Goal: Task Accomplishment & Management: Complete application form

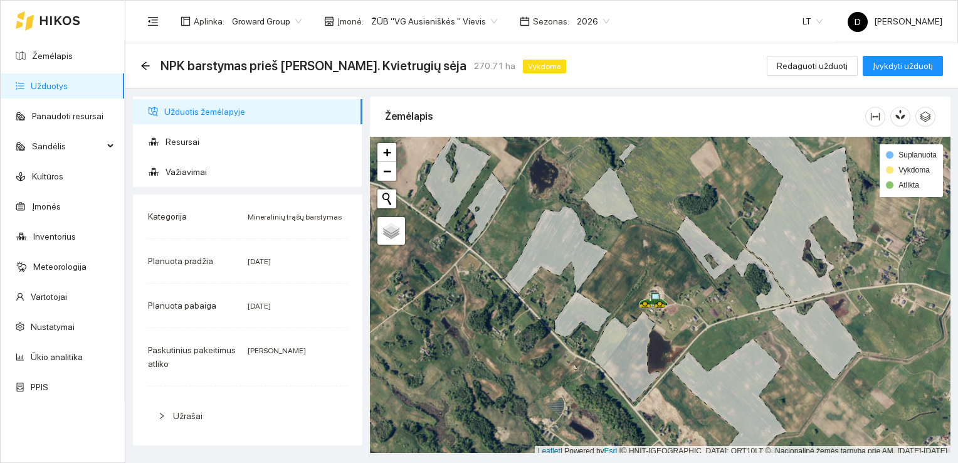
scroll to position [3, 0]
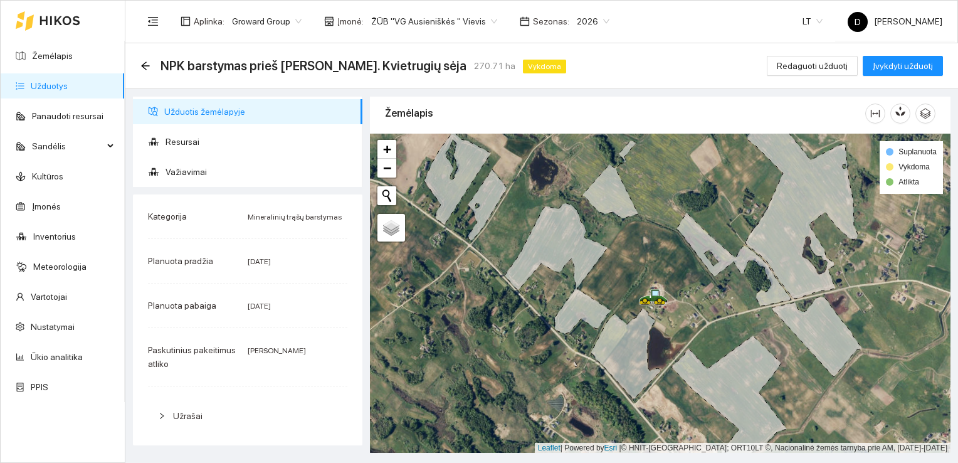
click at [60, 91] on link "Užduotys" at bounding box center [49, 86] width 37 height 10
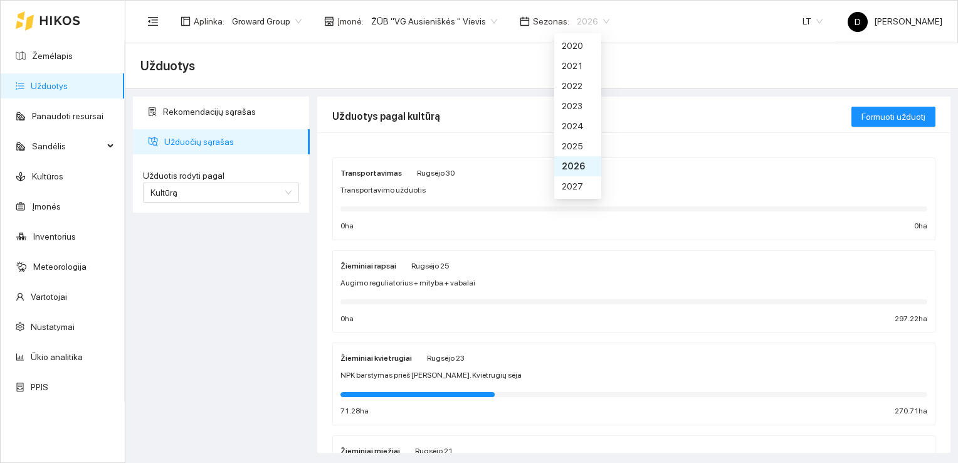
click at [582, 23] on span "2026" at bounding box center [593, 21] width 33 height 19
click at [573, 144] on div "2025" at bounding box center [578, 146] width 32 height 14
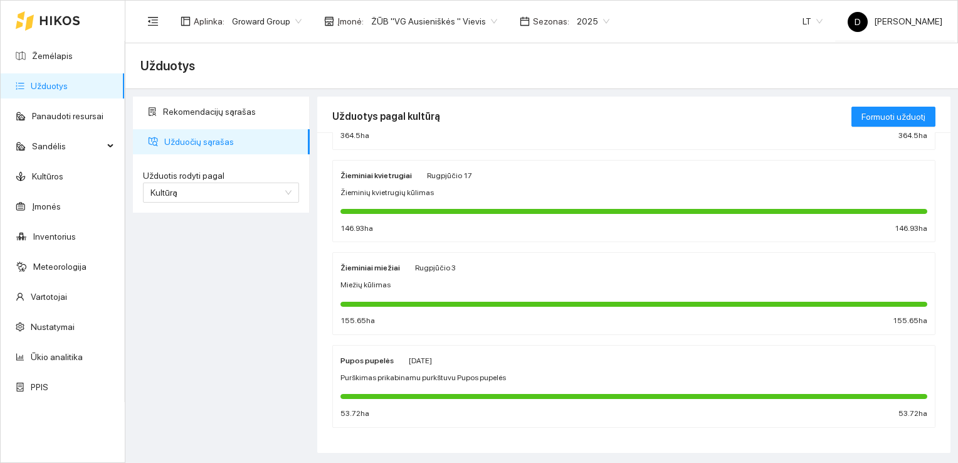
scroll to position [376, 0]
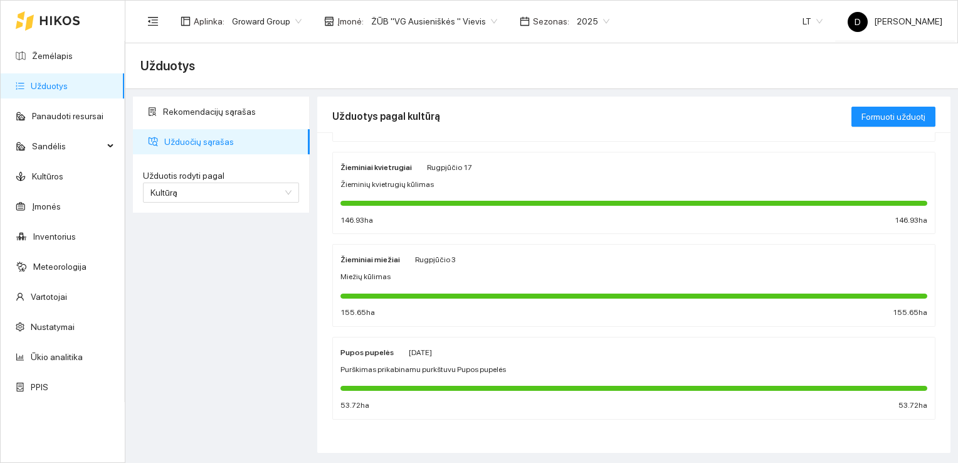
click at [429, 364] on span "Purškimas prikabinamu purkštuvu Pupos pupelės" at bounding box center [424, 370] width 166 height 12
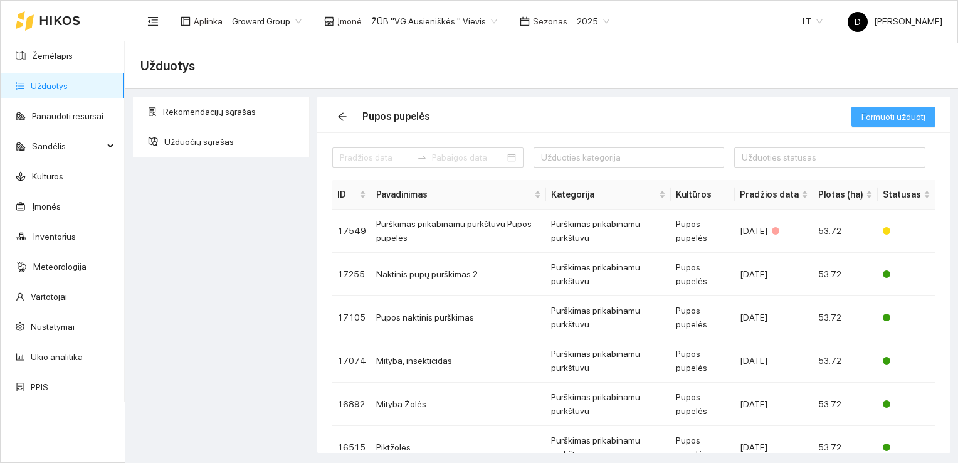
click at [899, 115] on span "Formuoti užduotį" at bounding box center [894, 117] width 64 height 14
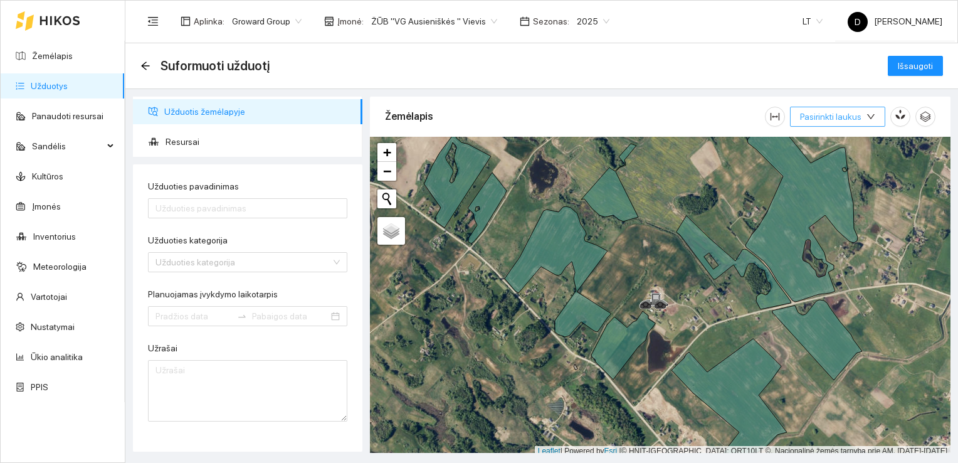
click at [875, 117] on icon "down" at bounding box center [871, 116] width 9 height 9
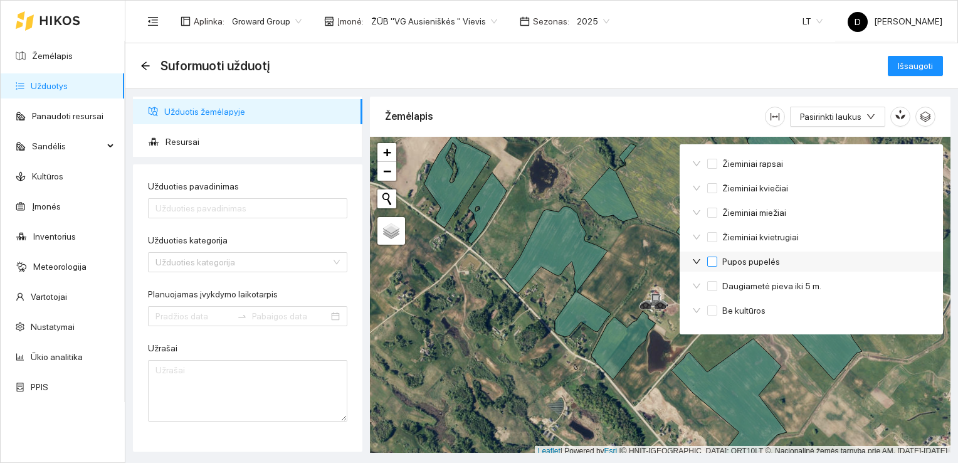
click at [719, 262] on span "Pupos pupelės" at bounding box center [752, 262] width 68 height 14
click at [718, 262] on input "Pupos pupelės" at bounding box center [713, 262] width 10 height 10
checkbox input "true"
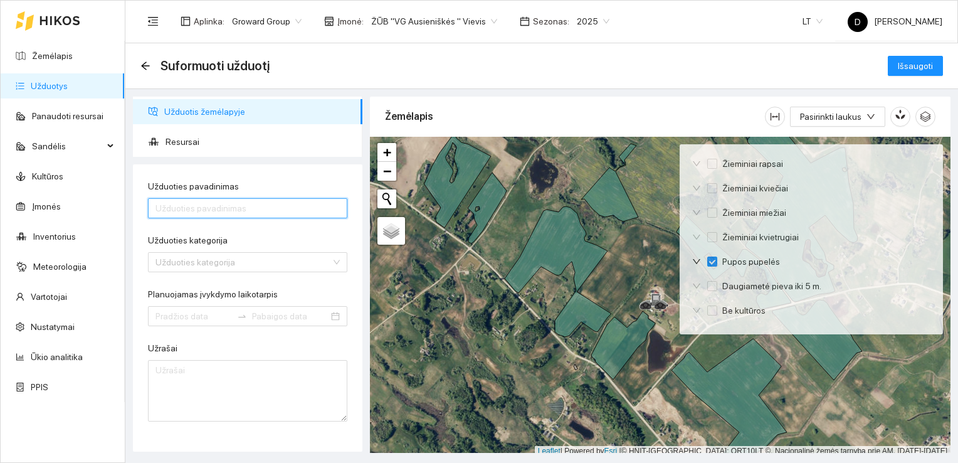
click at [281, 209] on input "Užduoties pavadinimas" at bounding box center [247, 208] width 199 height 20
type input "Pupų kūlimas"
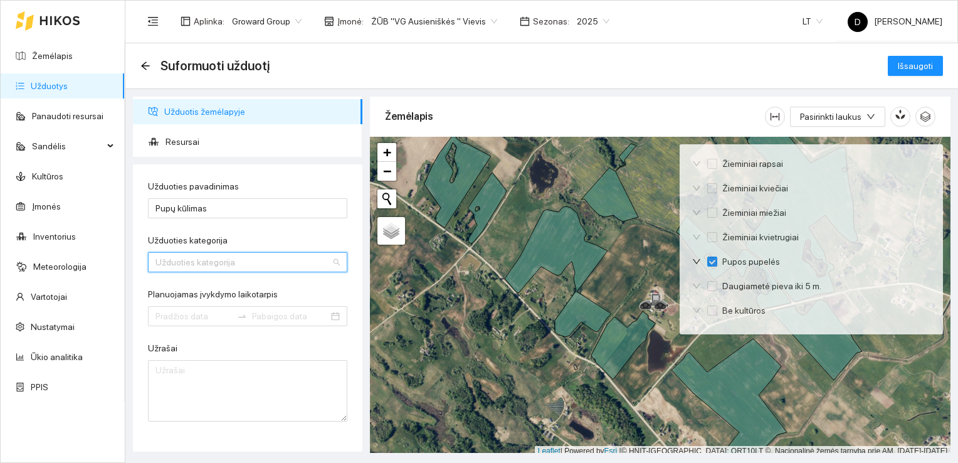
click at [312, 261] on input "Užduoties kategorija" at bounding box center [244, 262] width 176 height 19
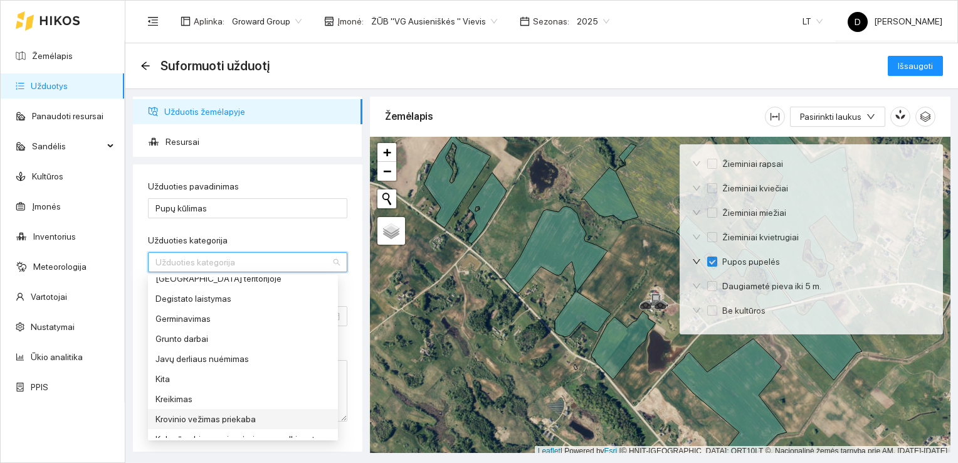
scroll to position [193, 0]
click at [239, 351] on div "Javų derliaus nuėmimas" at bounding box center [243, 355] width 175 height 14
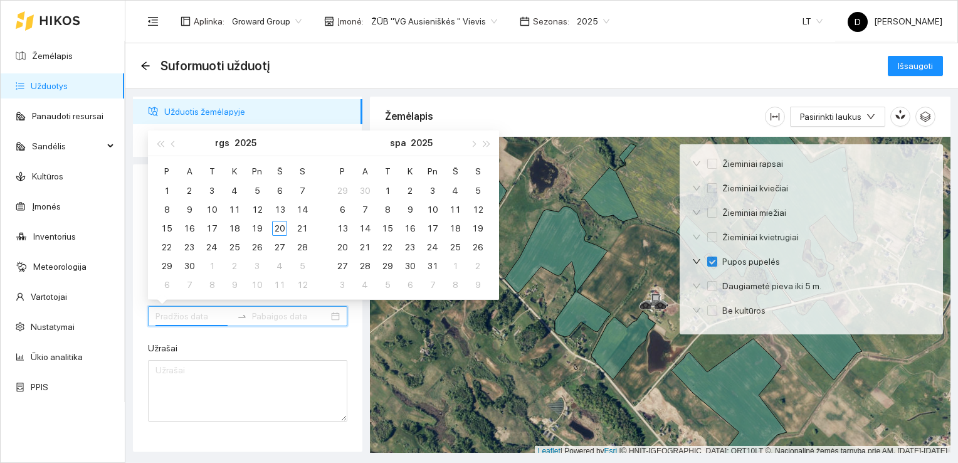
click at [178, 316] on input "Planuojamas įvykdymo laikotarpis" at bounding box center [194, 316] width 77 height 14
type input "[DATE]"
click at [282, 225] on div "20" at bounding box center [279, 228] width 15 height 15
type input "[DATE]"
click at [187, 265] on div "30" at bounding box center [189, 265] width 15 height 15
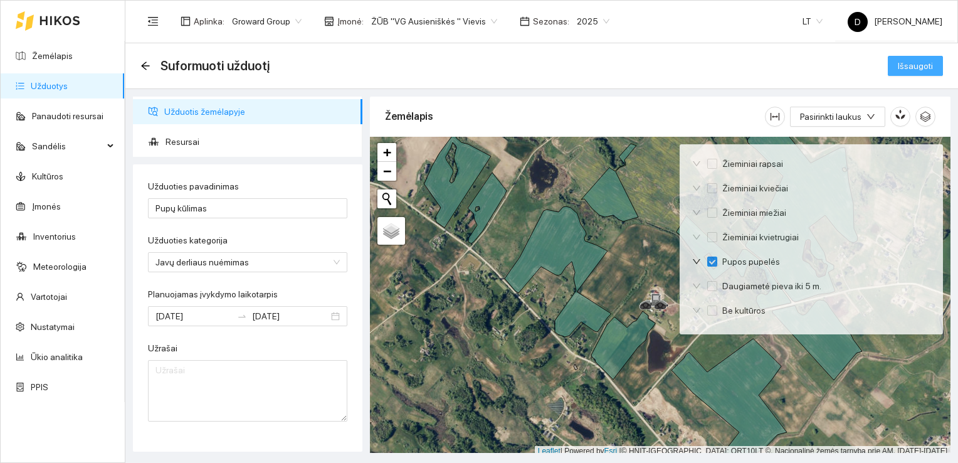
click at [925, 62] on span "Išsaugoti" at bounding box center [915, 66] width 35 height 14
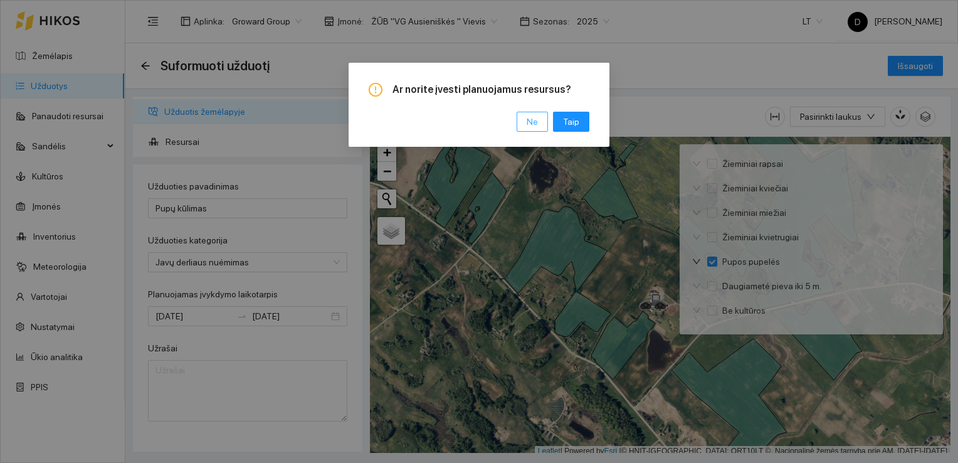
click at [533, 117] on span "Ne" at bounding box center [532, 122] width 11 height 14
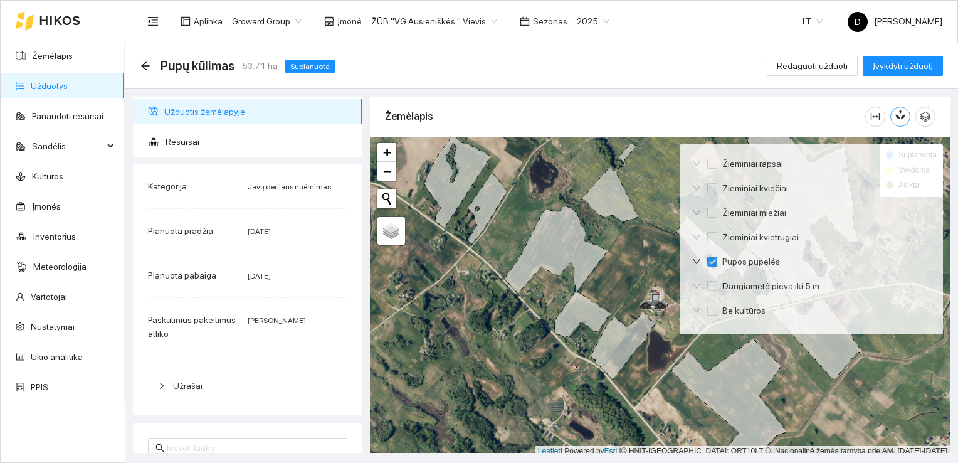
click at [903, 113] on icon "button" at bounding box center [900, 114] width 11 height 11
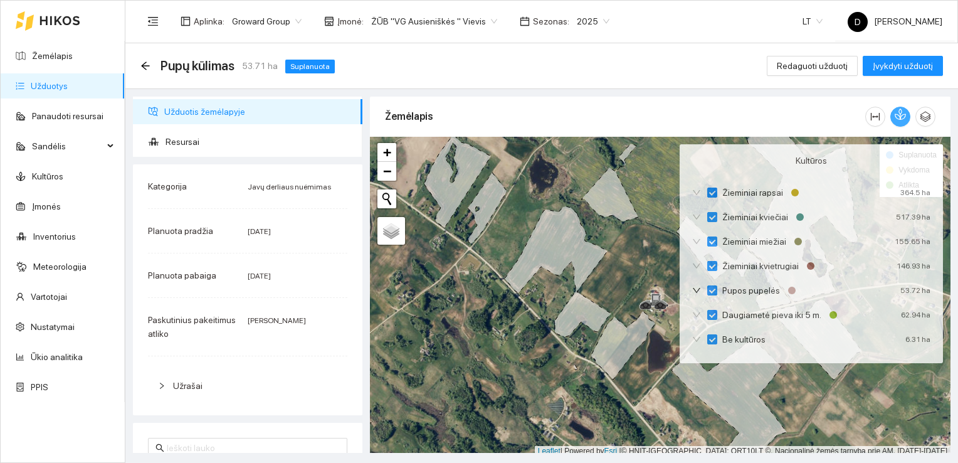
click at [903, 113] on icon "button" at bounding box center [900, 114] width 11 height 11
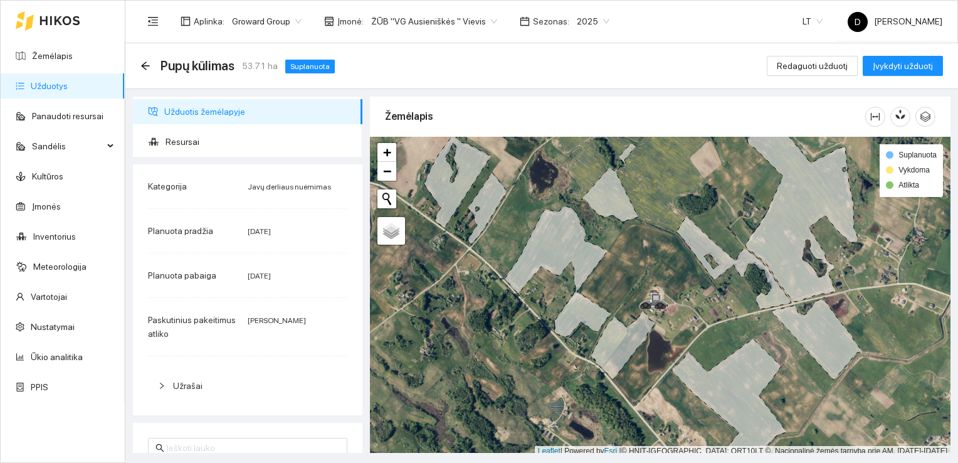
click at [809, 107] on div "Žemėlapis" at bounding box center [625, 116] width 480 height 36
click at [145, 65] on icon "arrow-left" at bounding box center [145, 66] width 10 height 10
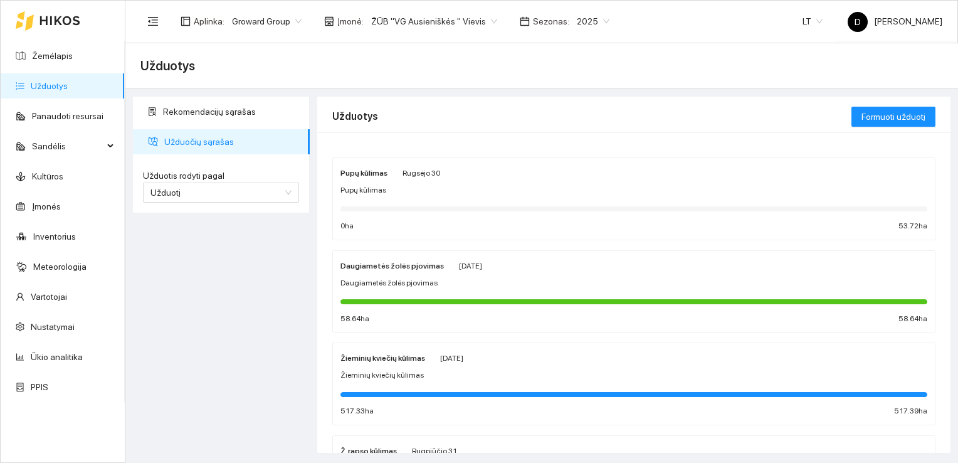
click at [371, 191] on span "Pupų kūlimas" at bounding box center [364, 190] width 46 height 12
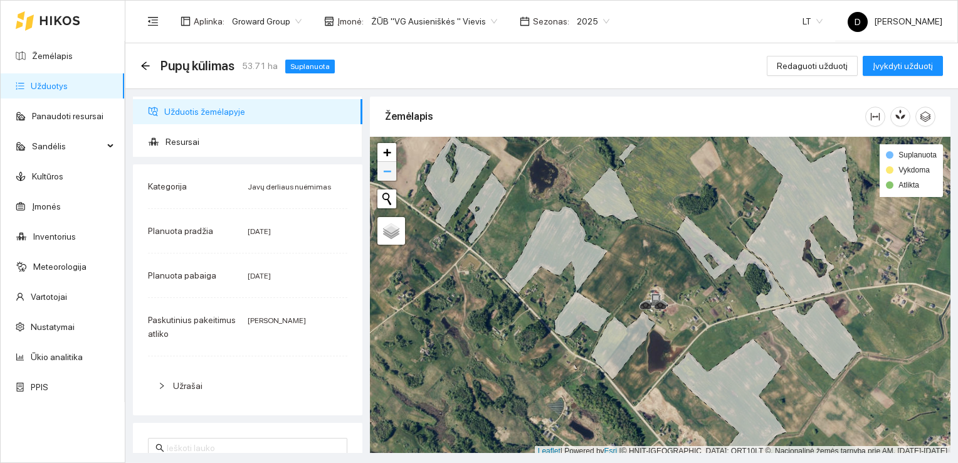
click at [390, 177] on span "−" at bounding box center [387, 171] width 8 height 16
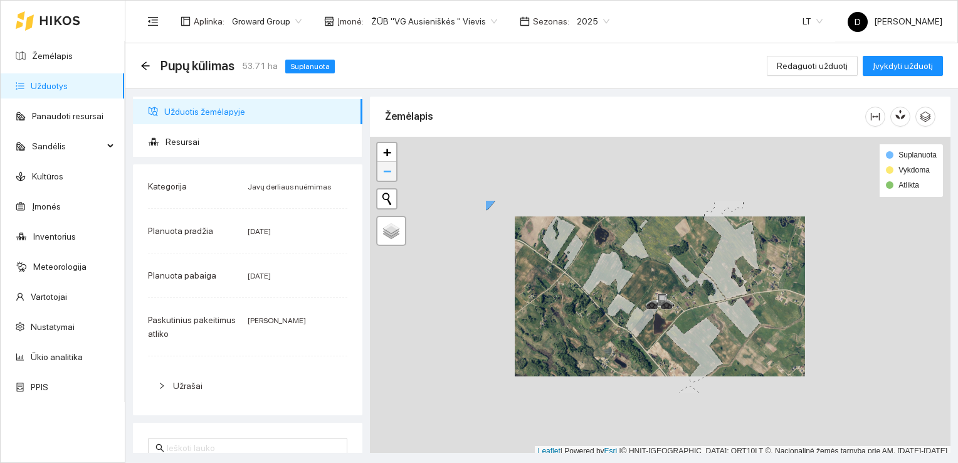
scroll to position [3, 0]
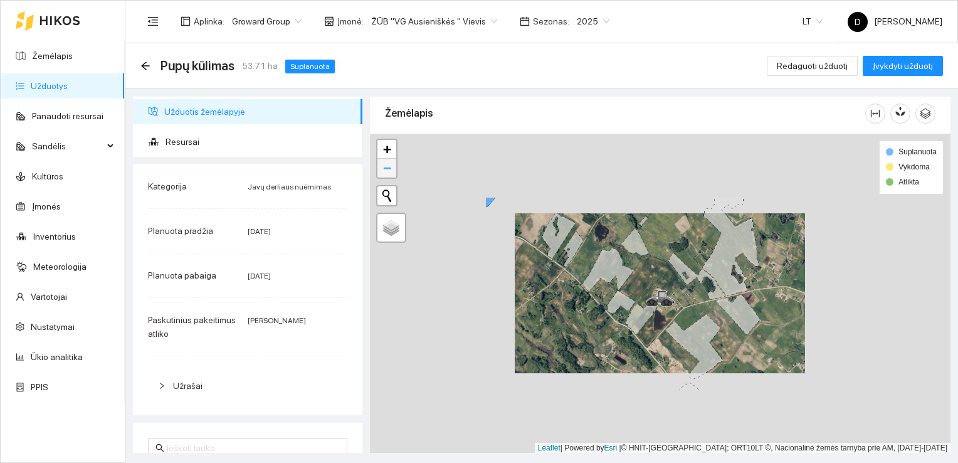
click at [390, 177] on div "+ −" at bounding box center [386, 159] width 21 height 40
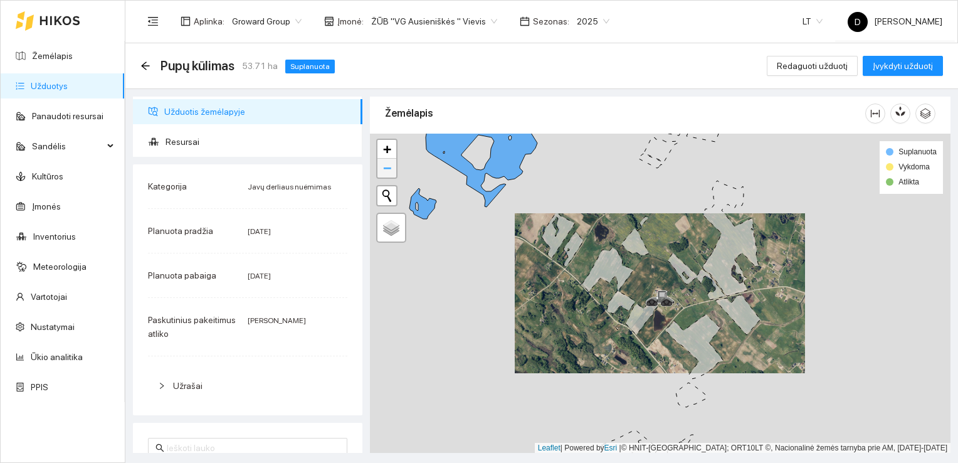
click at [390, 177] on div "+ −" at bounding box center [386, 159] width 21 height 40
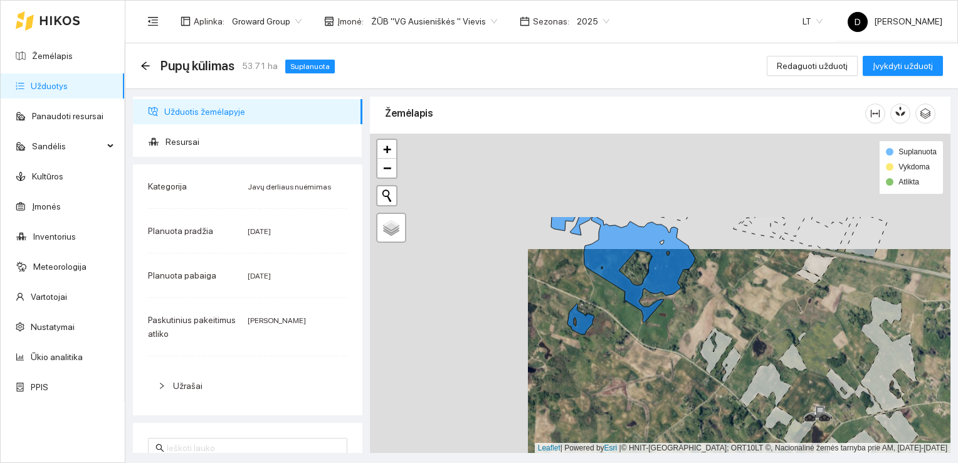
drag, startPoint x: 509, startPoint y: 228, endPoint x: 630, endPoint y: 325, distance: 154.8
click at [630, 325] on div at bounding box center [660, 294] width 581 height 320
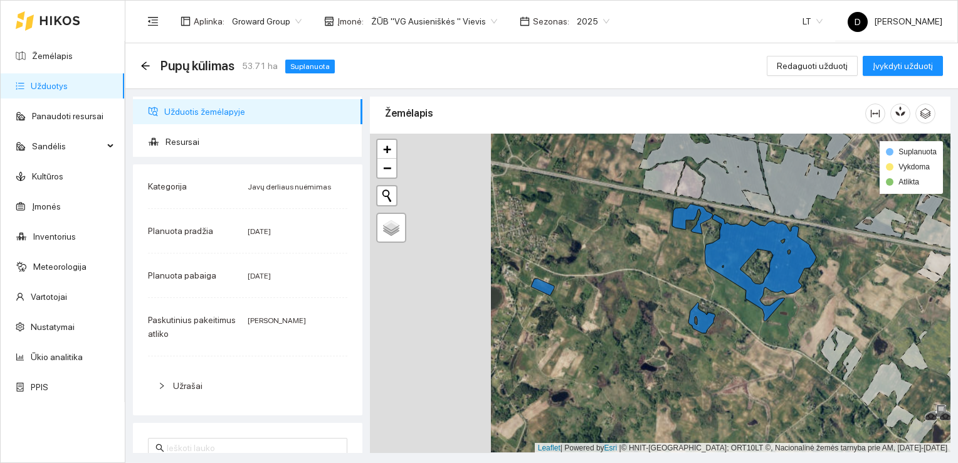
drag, startPoint x: 538, startPoint y: 280, endPoint x: 654, endPoint y: 276, distance: 116.1
click at [654, 276] on div at bounding box center [660, 294] width 581 height 320
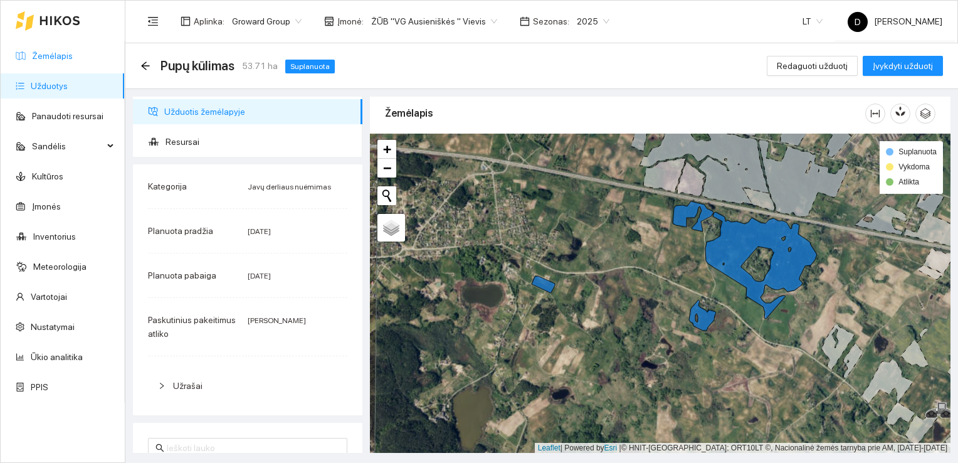
click at [44, 59] on link "Žemėlapis" at bounding box center [52, 56] width 41 height 10
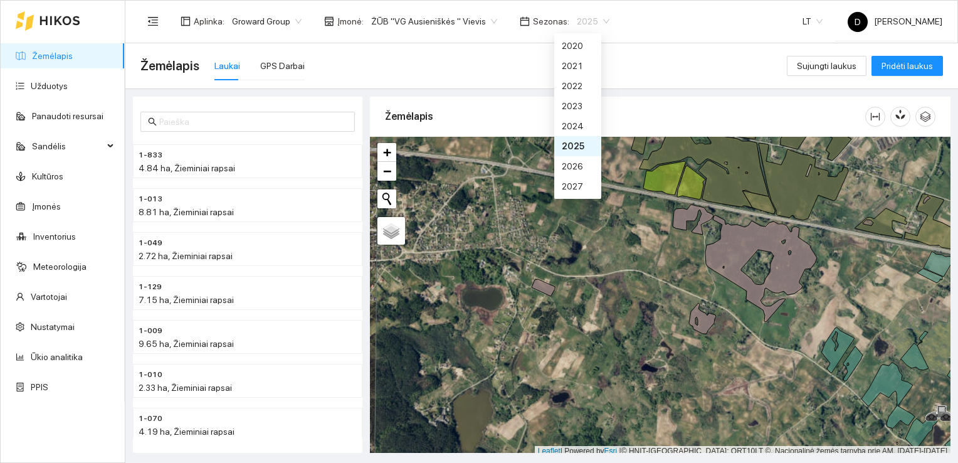
click at [587, 19] on span "2025" at bounding box center [593, 21] width 33 height 19
click at [576, 167] on div "2026" at bounding box center [578, 166] width 32 height 14
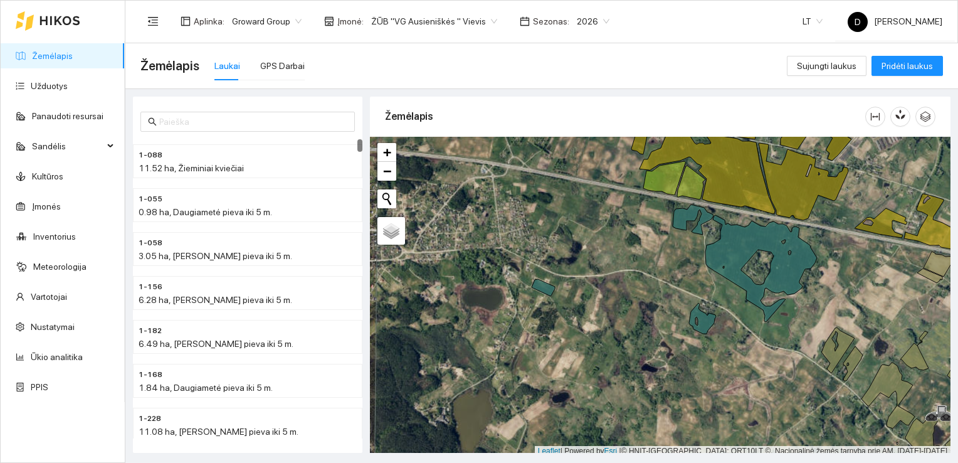
scroll to position [3, 0]
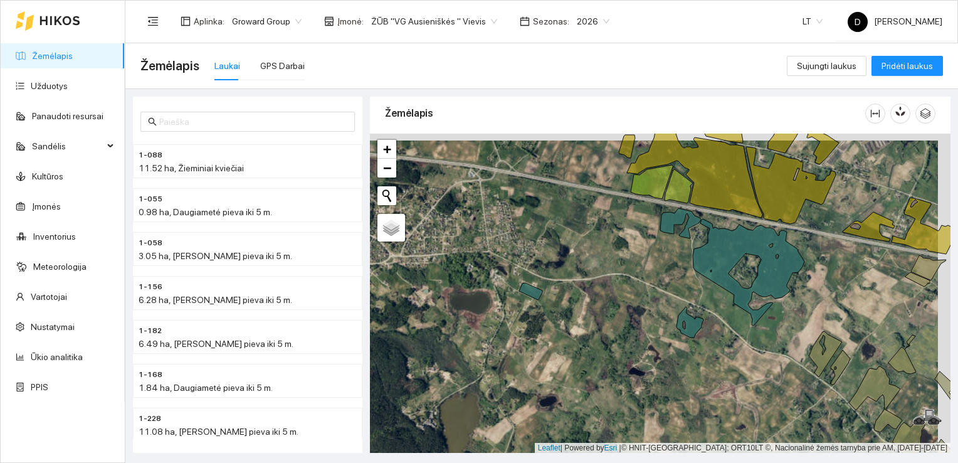
drag, startPoint x: 653, startPoint y: 247, endPoint x: 640, endPoint y: 254, distance: 14.3
click at [640, 254] on div at bounding box center [660, 294] width 581 height 320
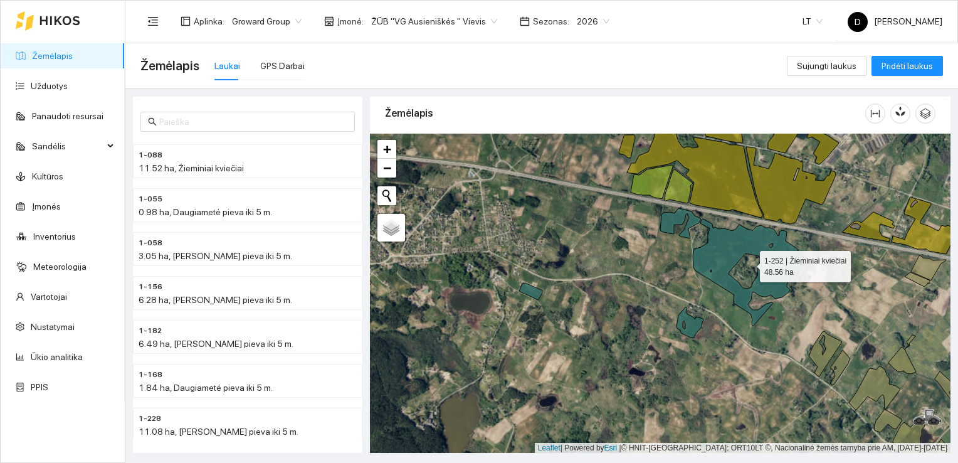
click at [721, 255] on icon at bounding box center [732, 266] width 144 height 117
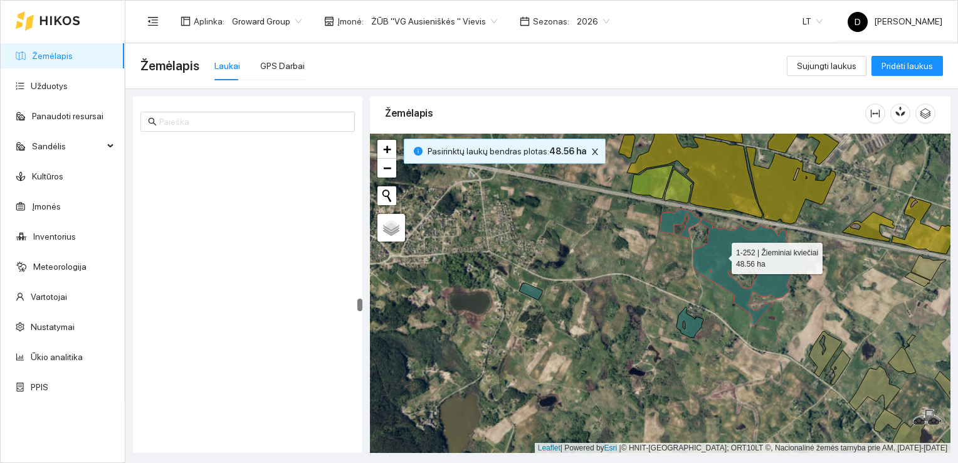
scroll to position [3854, 0]
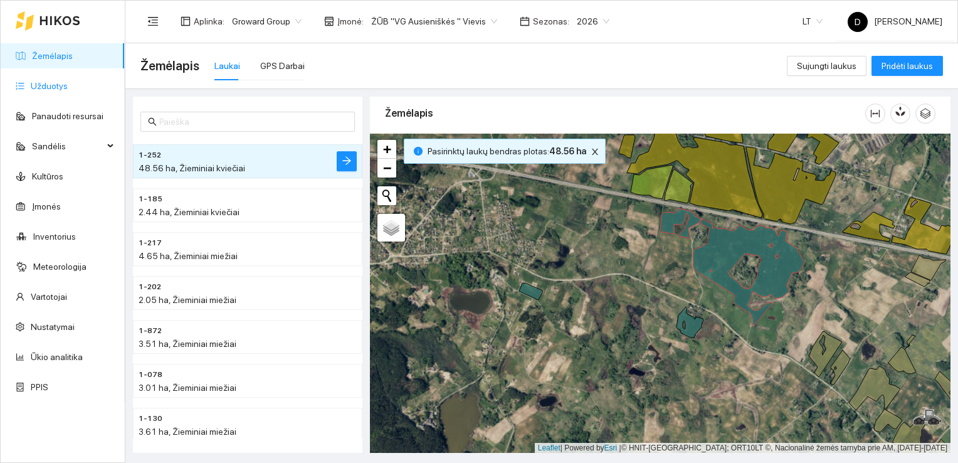
click at [46, 87] on link "Užduotys" at bounding box center [49, 86] width 37 height 10
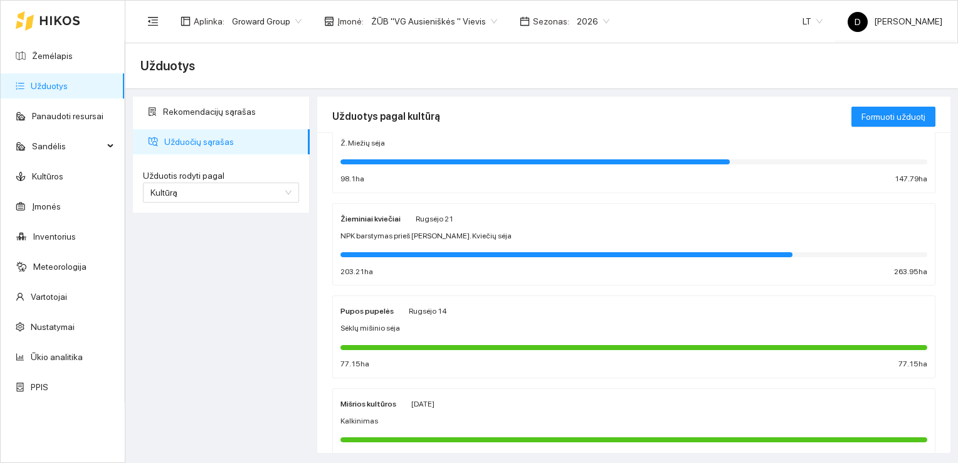
scroll to position [334, 0]
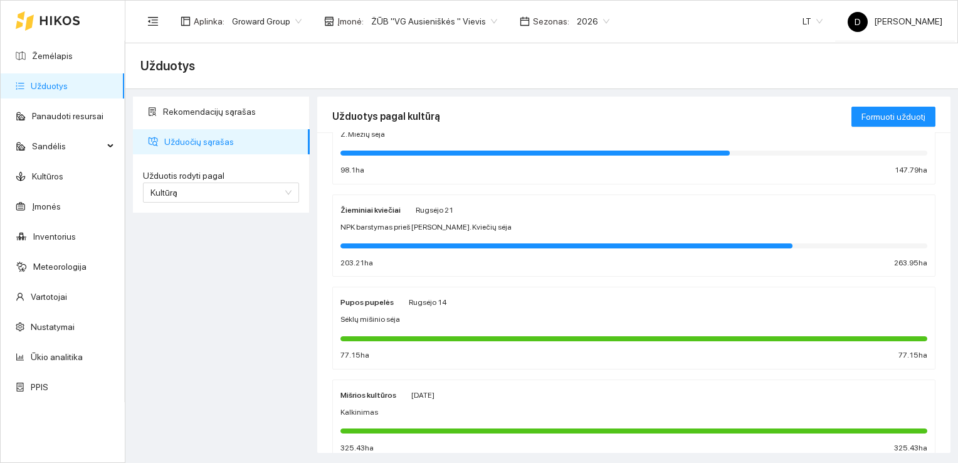
click at [549, 213] on div "Žieminiai kviečiai Rugsėjo 21" at bounding box center [634, 210] width 587 height 14
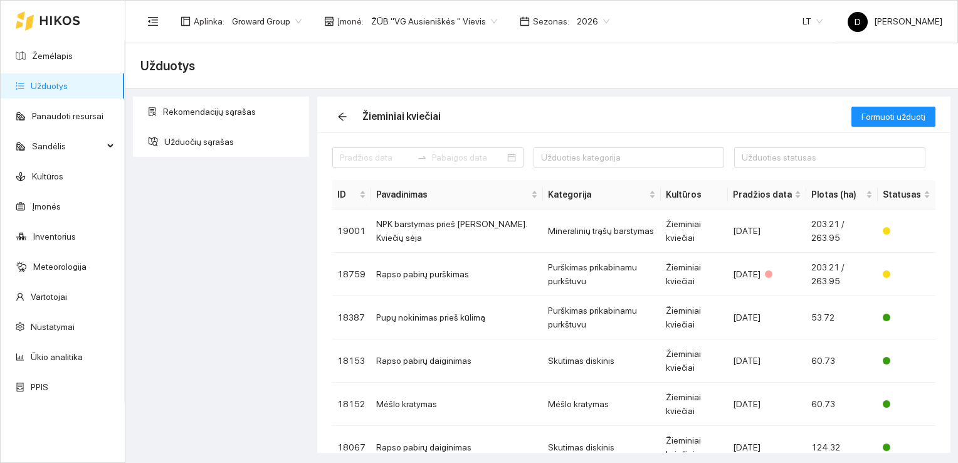
click at [243, 217] on div "Rekomendacijų sąrašas Užduočių sąrašas" at bounding box center [221, 275] width 184 height 356
click at [50, 53] on link "Žemėlapis" at bounding box center [52, 56] width 41 height 10
